Goal: Check status: Check status

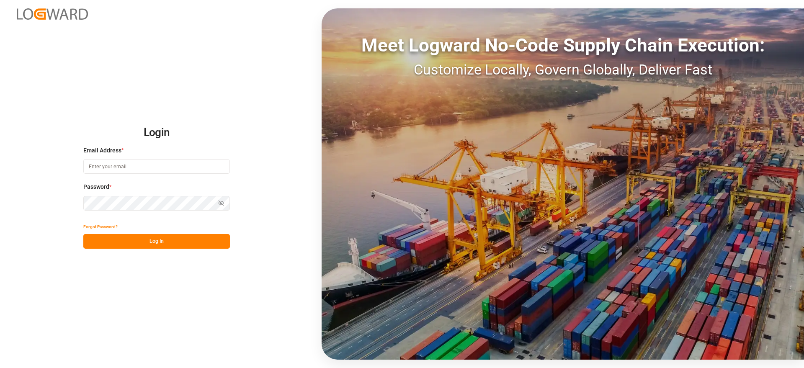
type input "comercio5@pochteca.net"
click at [177, 241] on button "Log In" at bounding box center [156, 241] width 147 height 15
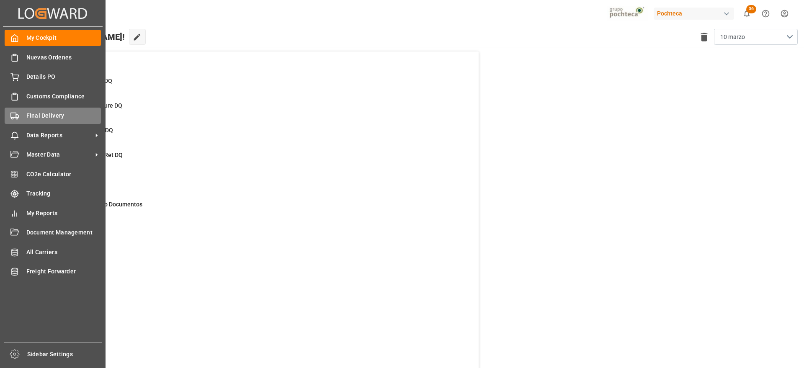
click at [34, 114] on span "Final Delivery" at bounding box center [63, 115] width 75 height 9
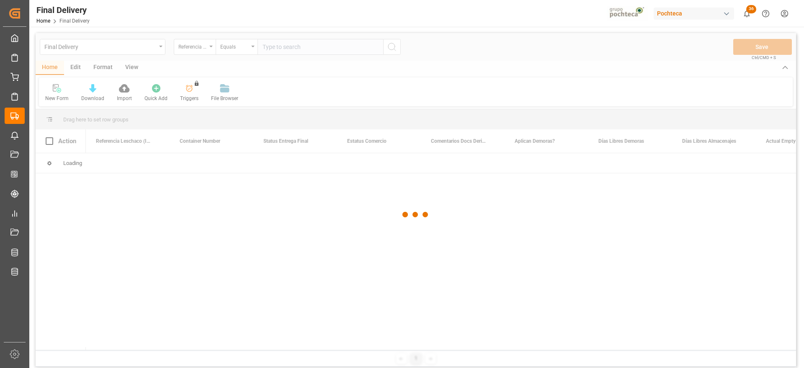
click at [290, 46] on div at bounding box center [416, 214] width 760 height 363
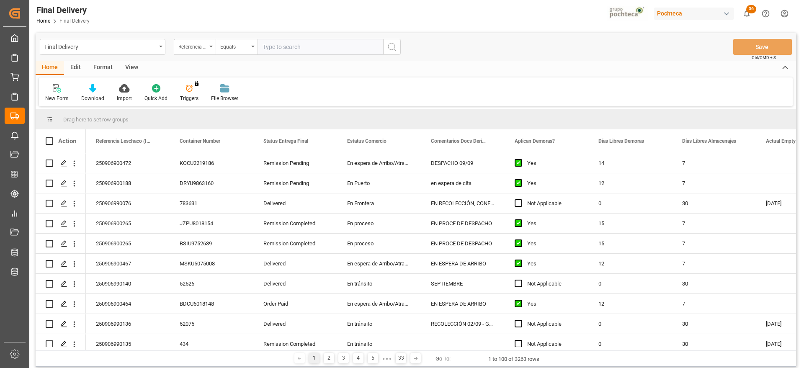
click at [290, 47] on input "text" at bounding box center [321, 47] width 126 height 16
paste input "250906900270"
type input "250906900270"
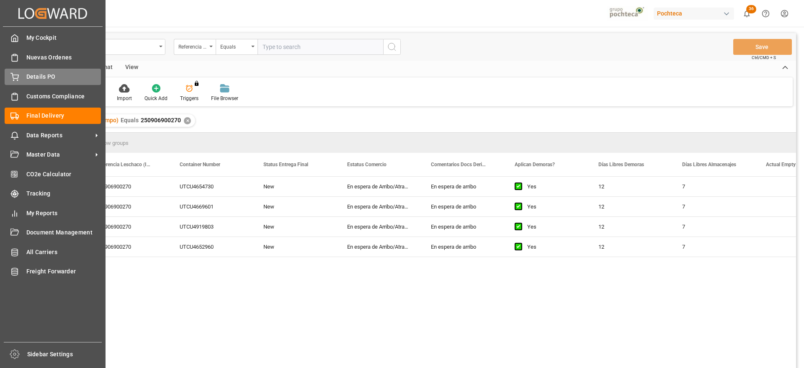
click at [34, 75] on span "Details PO" at bounding box center [63, 76] width 75 height 9
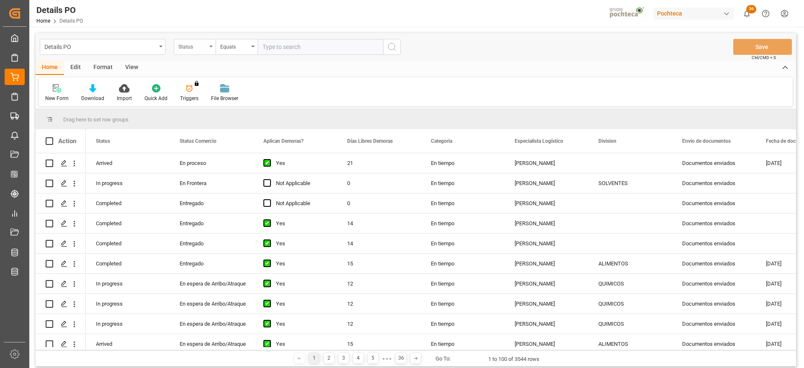
click at [190, 49] on div "Status" at bounding box center [192, 46] width 28 height 10
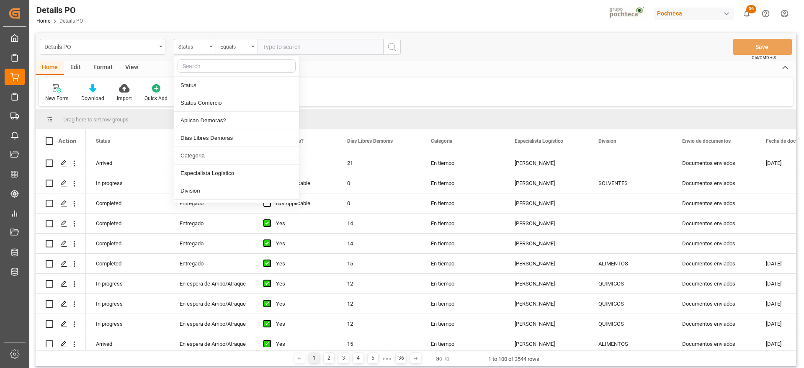
click at [196, 68] on input "text" at bounding box center [237, 65] width 118 height 13
type input "ref"
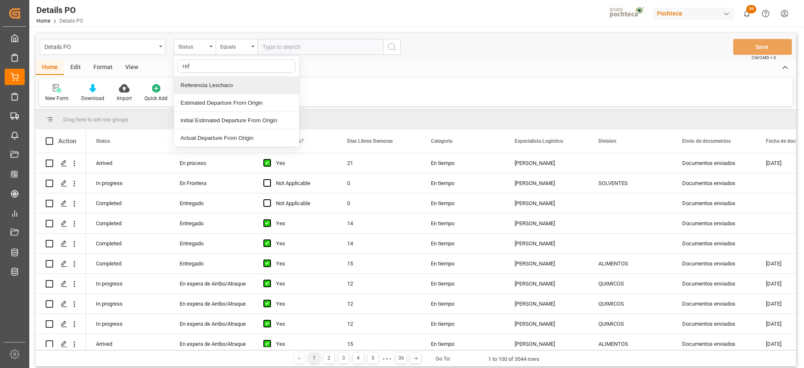
click at [204, 78] on div "Referencia Leschaco" at bounding box center [236, 86] width 125 height 18
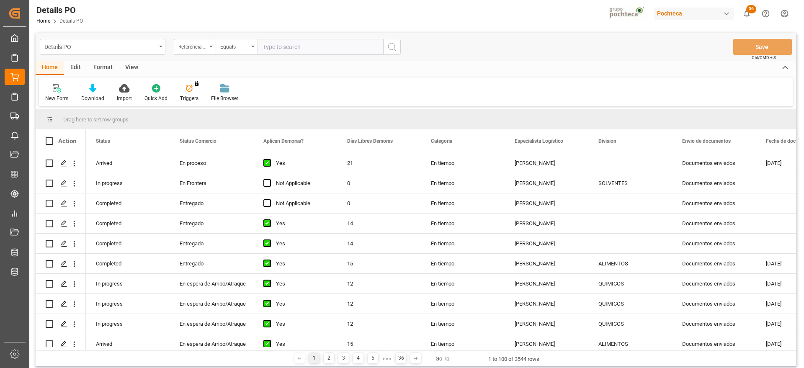
click at [307, 43] on input "text" at bounding box center [321, 47] width 126 height 16
paste input "250906900270"
type input "250906900270"
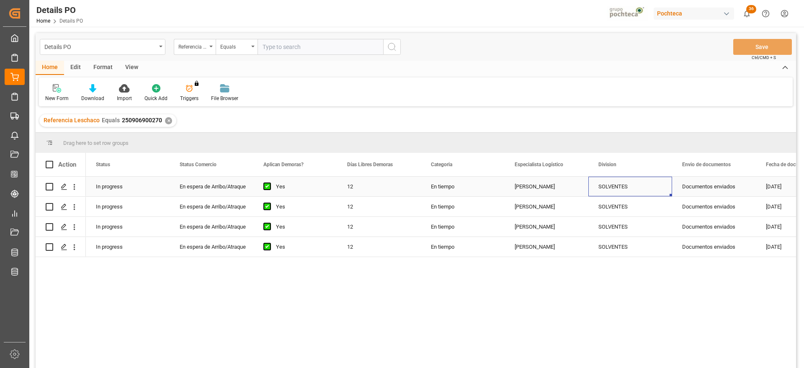
click at [626, 186] on div "SOLVENTES" at bounding box center [630, 186] width 64 height 19
click at [716, 185] on div "Documentos enviados" at bounding box center [714, 187] width 84 height 20
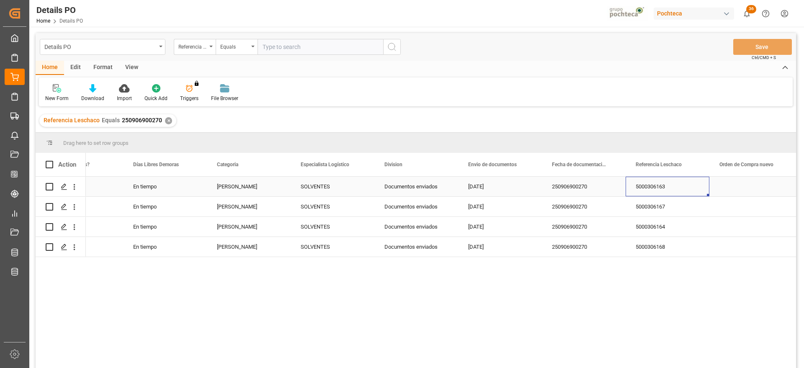
scroll to position [0, 298]
click at [576, 185] on div "250906900270" at bounding box center [584, 187] width 84 height 20
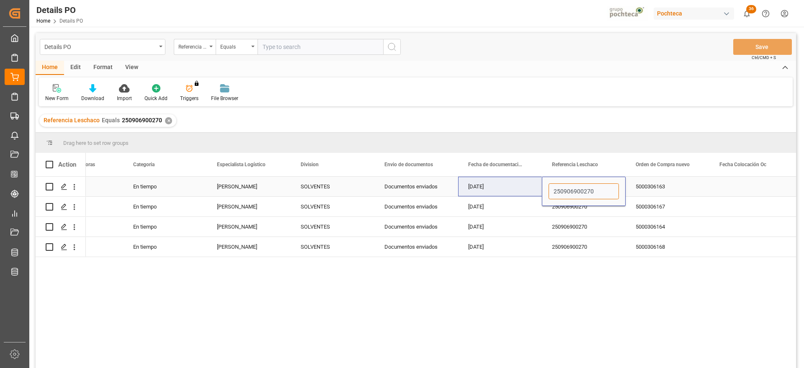
drag, startPoint x: 593, startPoint y: 189, endPoint x: 541, endPoint y: 189, distance: 51.9
paste input "1006900084"
type input "251006900084"
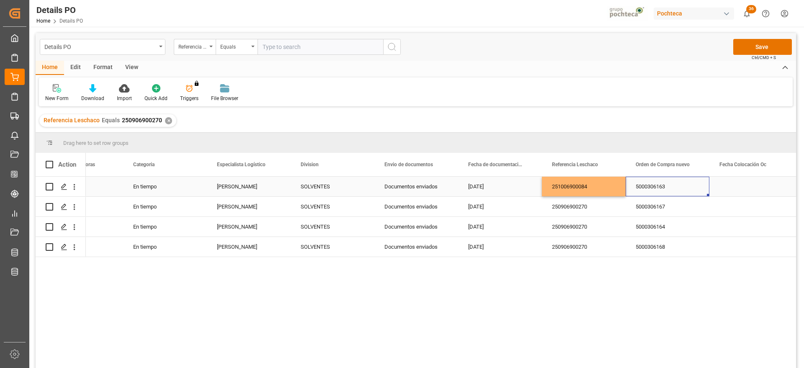
click at [658, 186] on div "5000306163" at bounding box center [668, 187] width 84 height 20
click at [601, 190] on div "251006900084" at bounding box center [584, 187] width 84 height 20
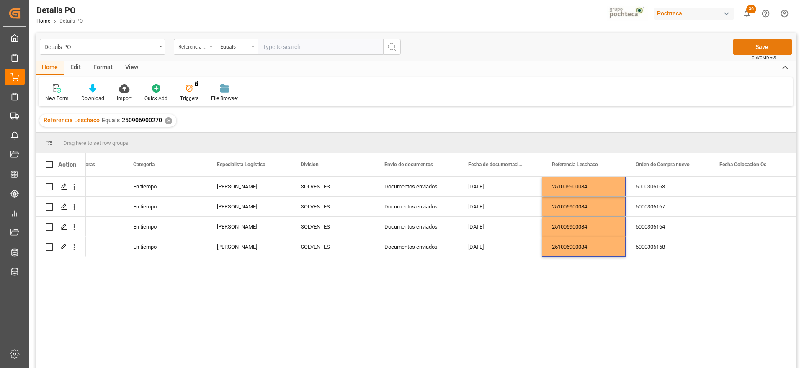
click at [766, 47] on button "Save" at bounding box center [762, 47] width 59 height 16
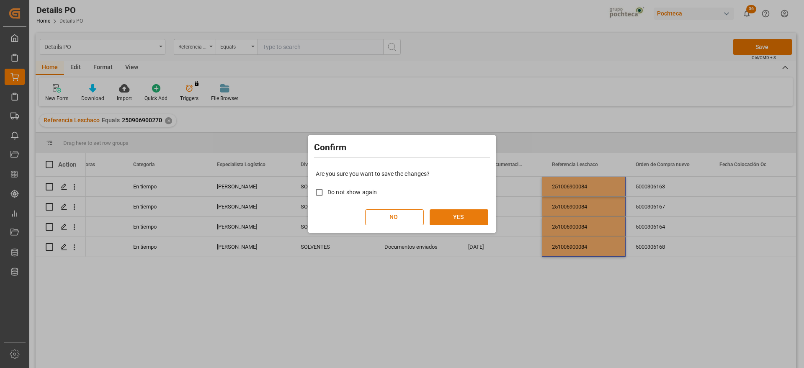
click at [452, 217] on button "YES" at bounding box center [459, 217] width 59 height 16
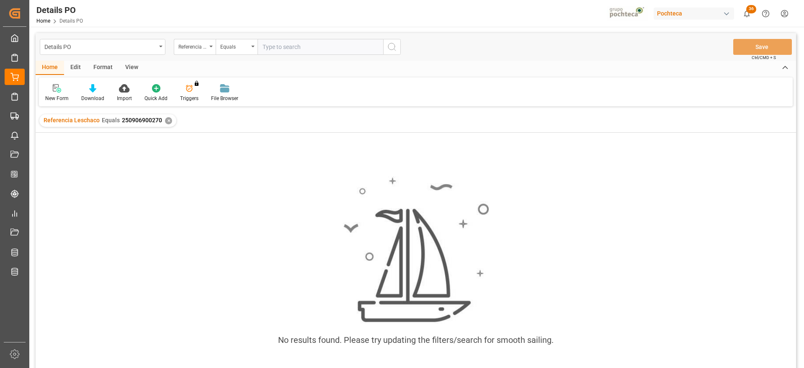
click at [165, 120] on div "✕" at bounding box center [168, 120] width 7 height 7
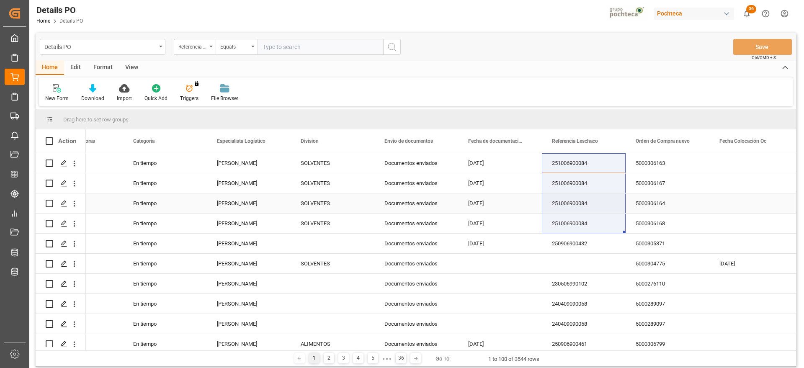
click at [633, 202] on div "5000306164" at bounding box center [668, 203] width 84 height 20
click at [658, 211] on div "5000306164" at bounding box center [668, 203] width 84 height 20
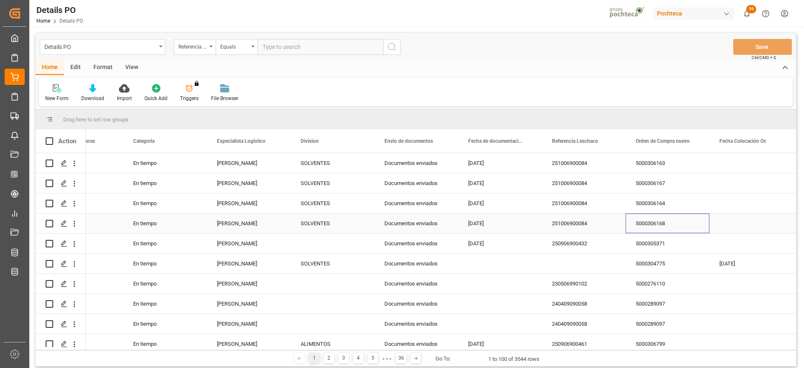
click at [670, 223] on div "5000306168" at bounding box center [668, 224] width 84 height 20
click at [467, 167] on div "19-08-2025" at bounding box center [500, 163] width 84 height 20
